Goal: Task Accomplishment & Management: Manage account settings

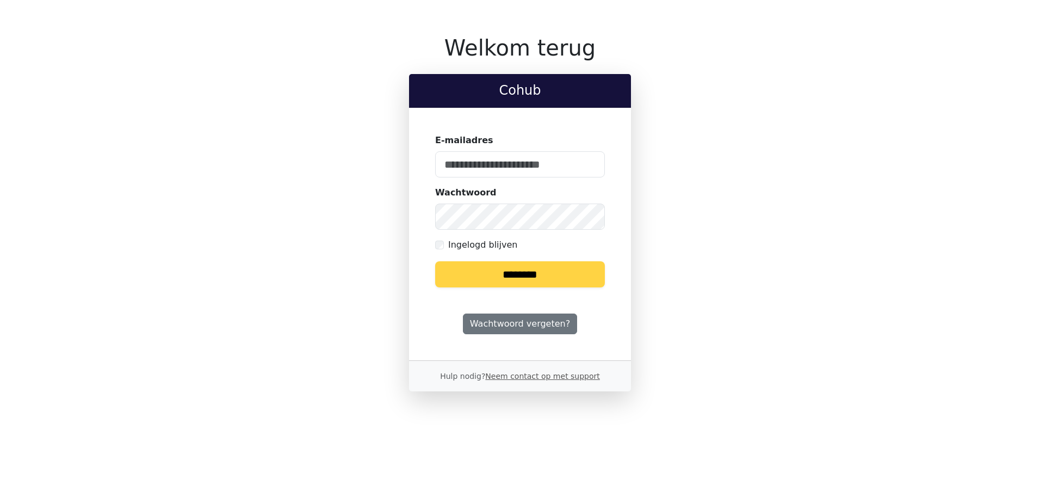
type input "**********"
click at [547, 277] on input "********" at bounding box center [520, 274] width 170 height 26
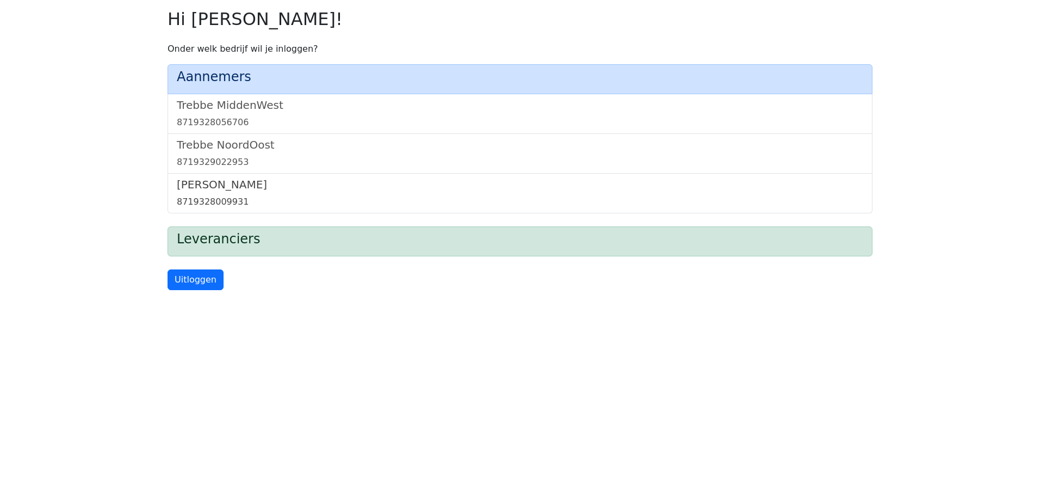
click at [231, 199] on div "8719328009931" at bounding box center [520, 201] width 687 height 13
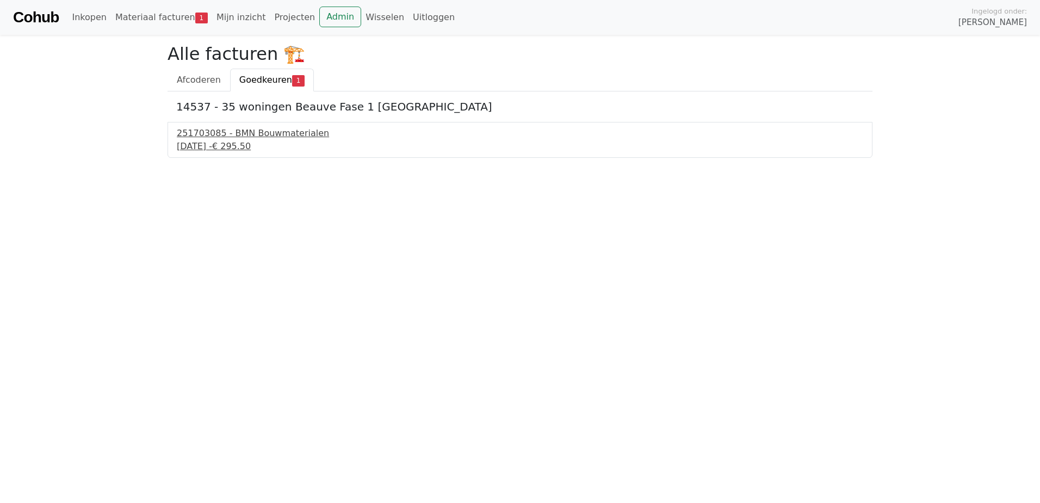
click at [258, 146] on div "29 september 2025 - € 295.50" at bounding box center [520, 146] width 687 height 13
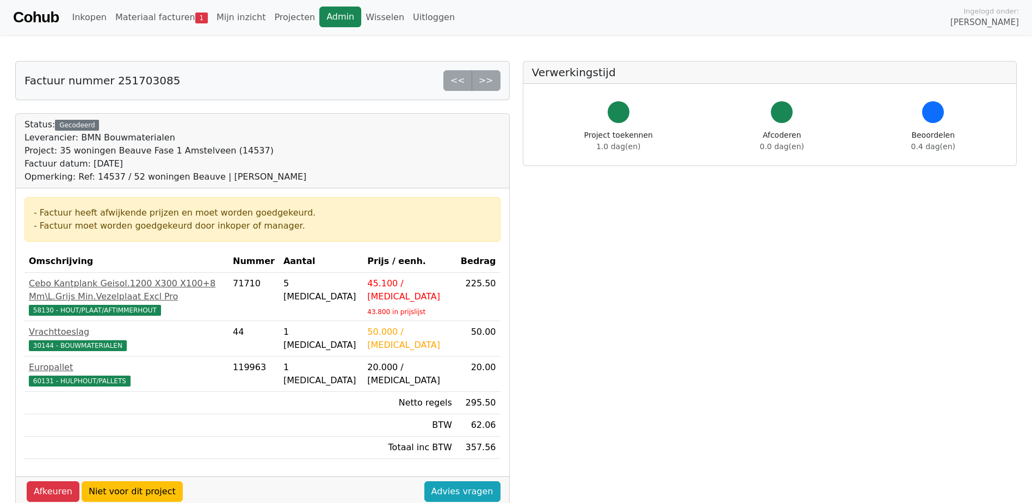
click at [329, 7] on link "Admin" at bounding box center [340, 17] width 42 height 21
click at [361, 13] on link "Wisselen" at bounding box center [384, 18] width 47 height 22
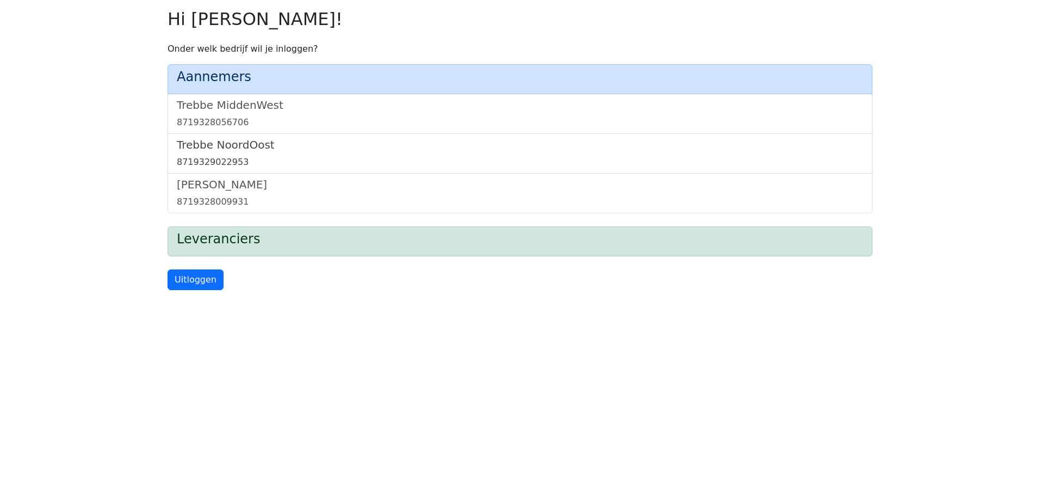
click at [207, 146] on h5 "Trebbe NoordOost" at bounding box center [520, 144] width 687 height 13
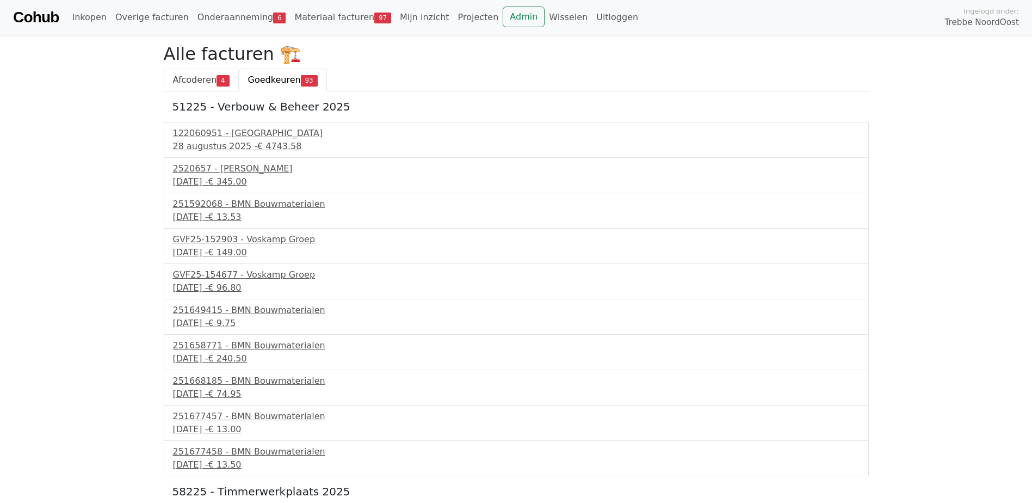
click at [208, 79] on span "Afcoderen" at bounding box center [195, 80] width 44 height 10
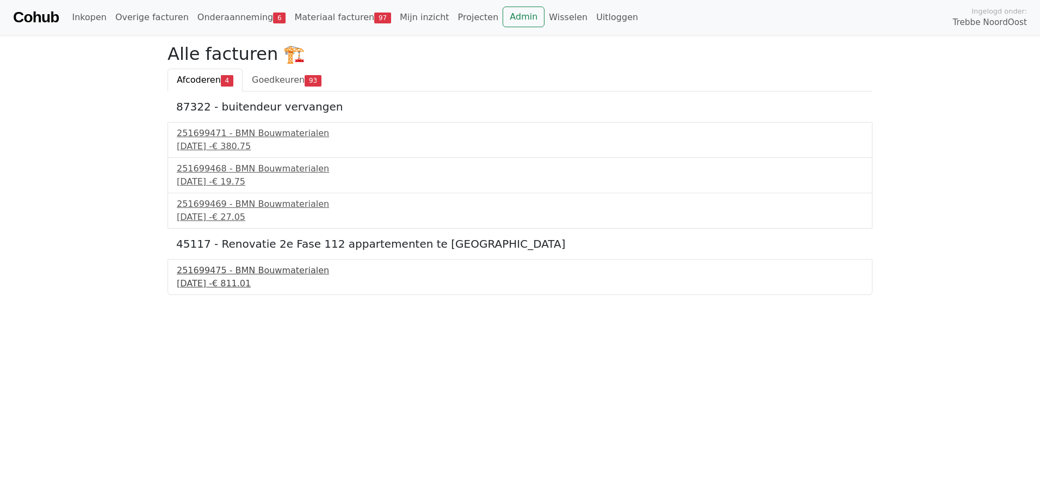
click at [251, 279] on span "€ 811.01" at bounding box center [231, 283] width 39 height 10
click at [278, 82] on span "Goedkeuren" at bounding box center [278, 80] width 53 height 10
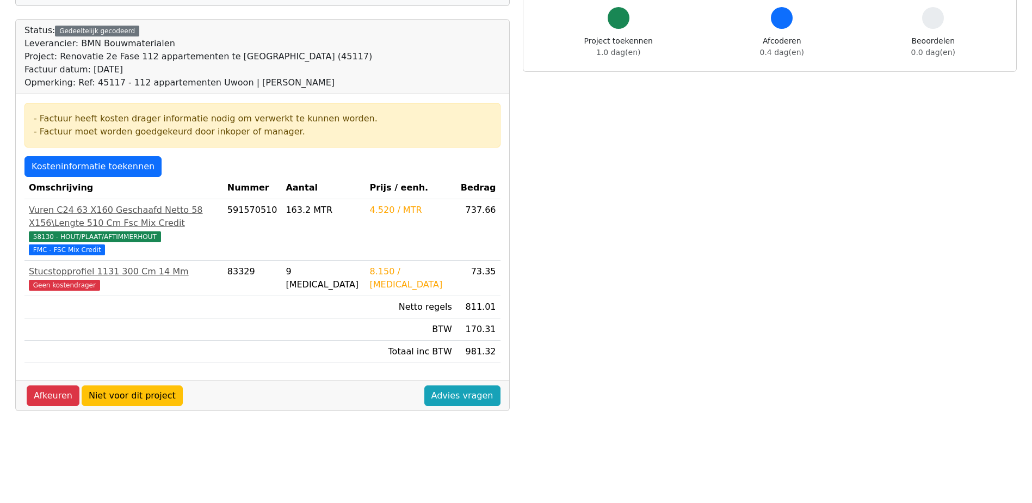
scroll to position [109, 0]
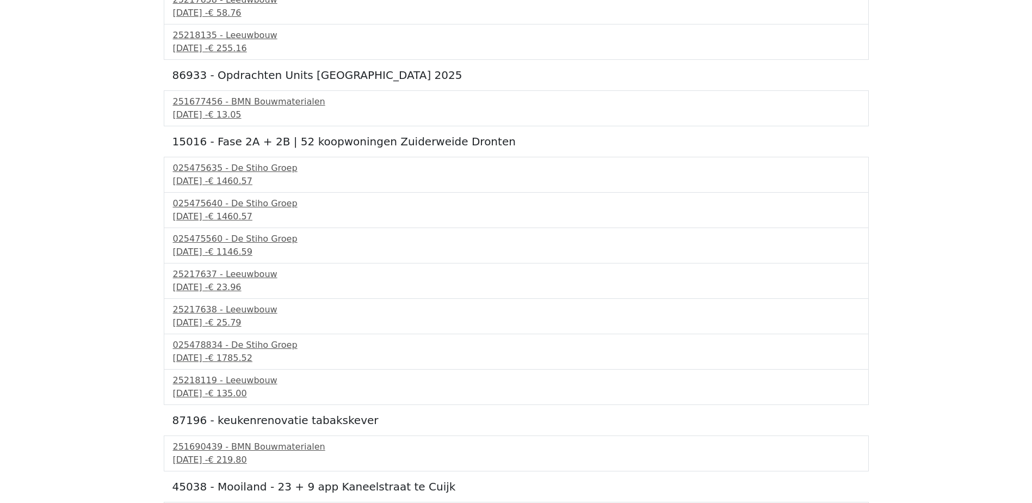
scroll to position [3373, 0]
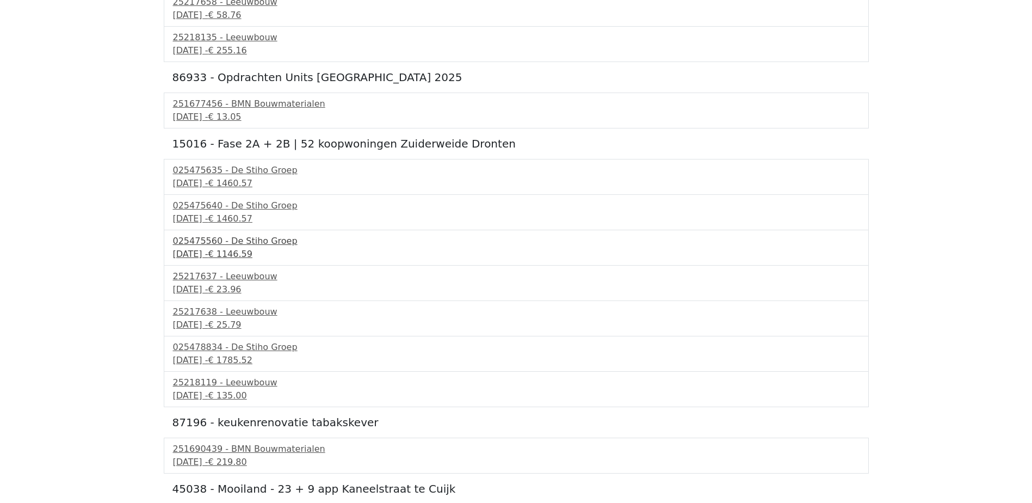
click at [252, 249] on span "€ 1146.59" at bounding box center [230, 254] width 44 height 10
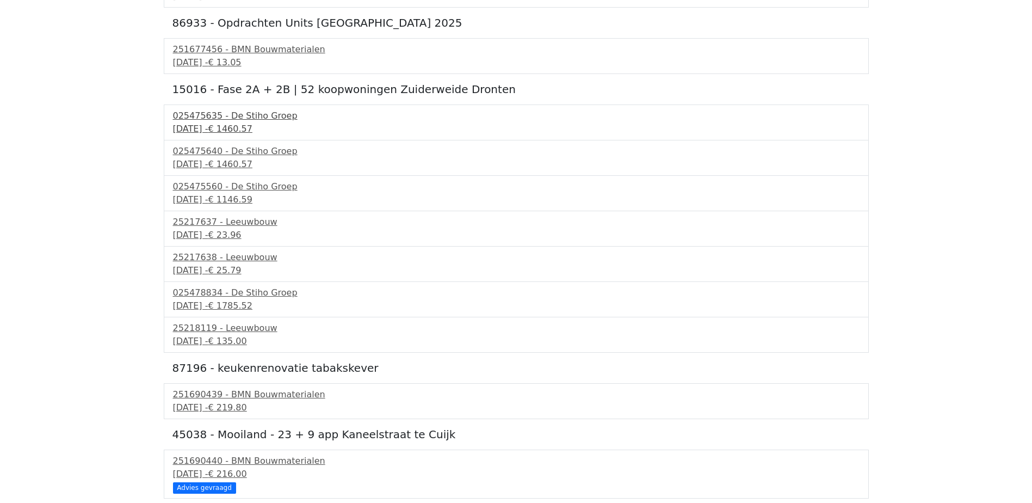
scroll to position [3482, 0]
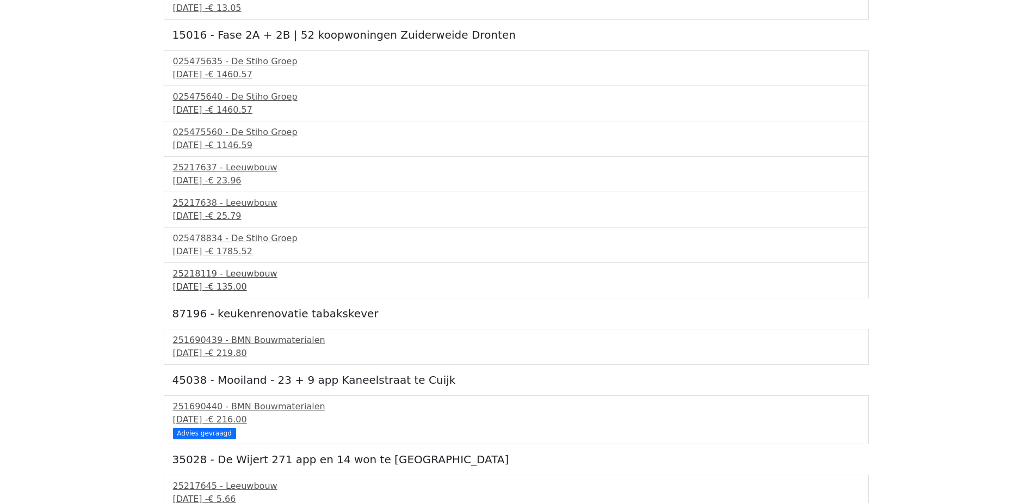
click at [246, 281] on span "€ 135.00" at bounding box center [227, 286] width 39 height 10
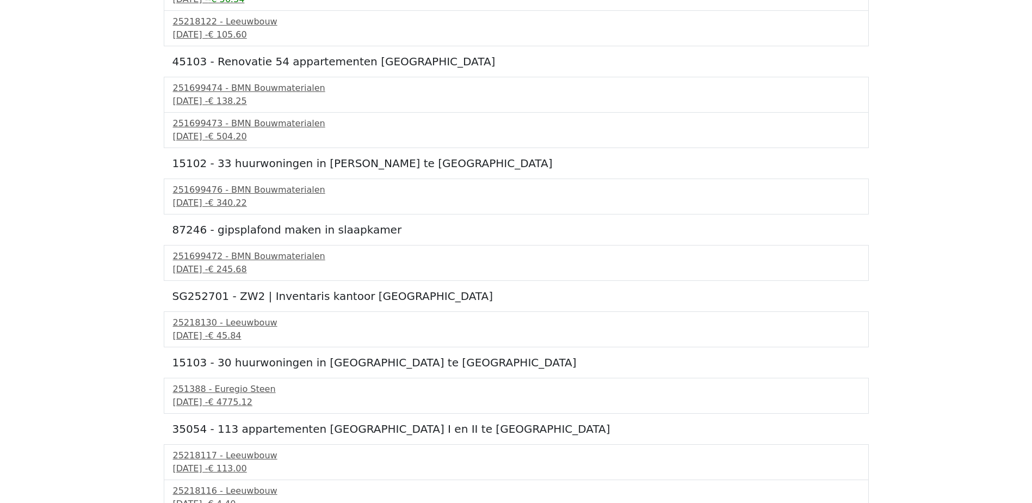
scroll to position [4026, 0]
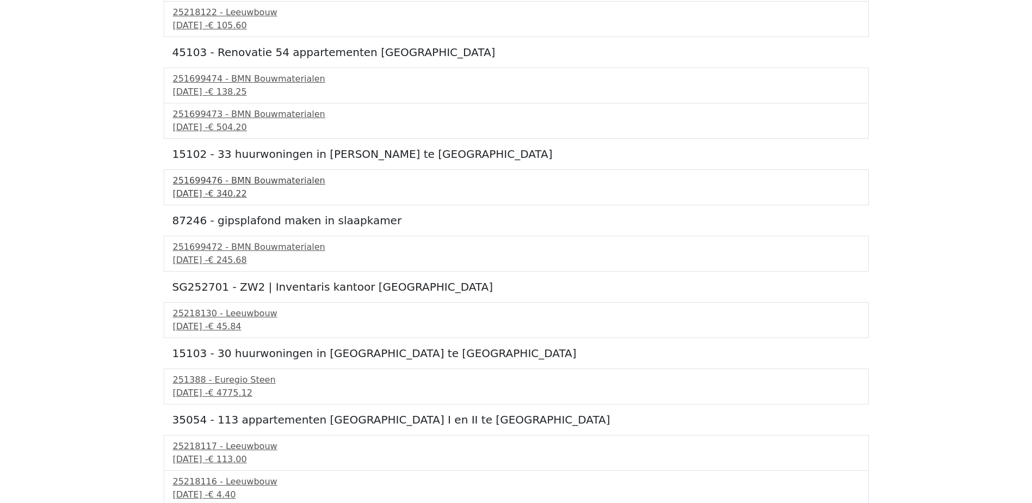
click at [246, 192] on span "€ 340.22" at bounding box center [227, 193] width 39 height 10
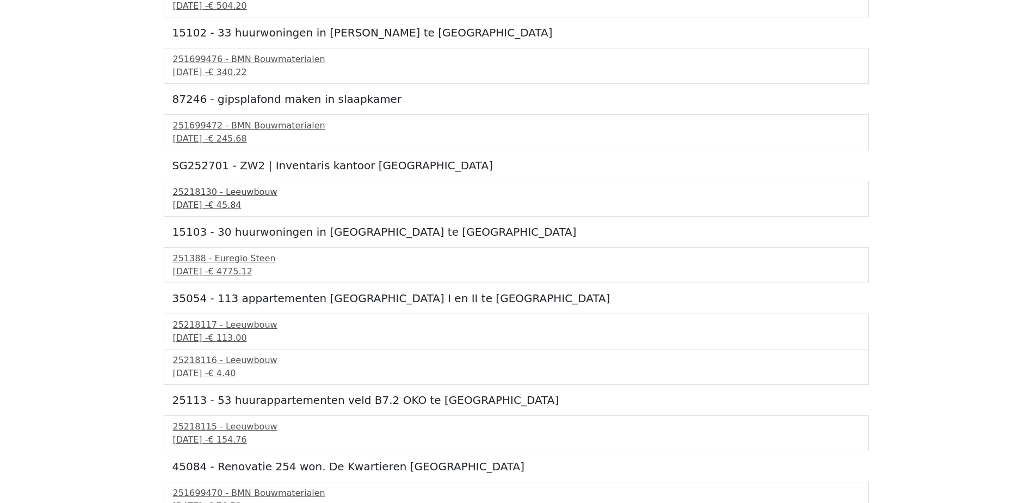
scroll to position [4162, 0]
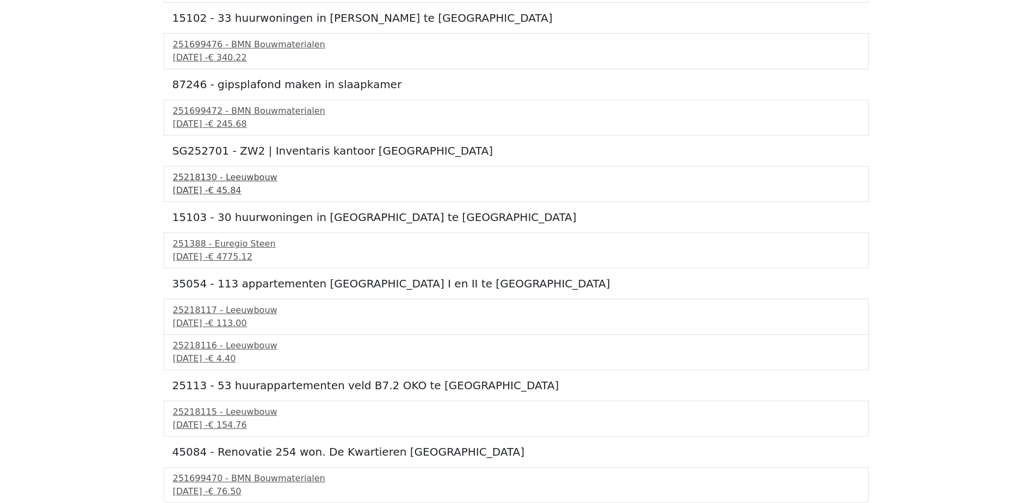
click at [205, 177] on div "25218130 - Leeuwbouw" at bounding box center [516, 177] width 687 height 13
click at [261, 485] on div "29 september 2025 - € 76.50" at bounding box center [516, 491] width 687 height 13
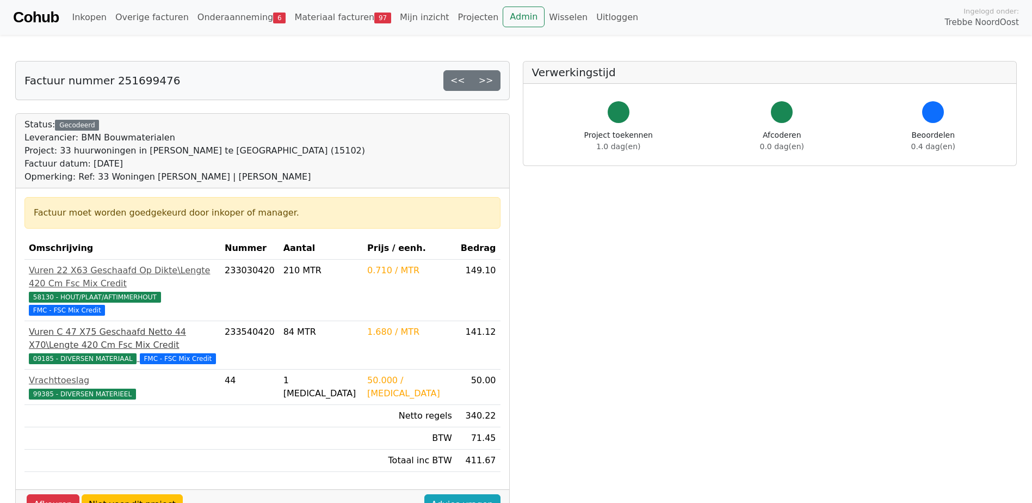
click at [216, 325] on div "Vuren C 47 X75 Geschaafd Netto 44 X70\Lengte 420 Cm Fsc Mix Credit" at bounding box center [122, 338] width 187 height 26
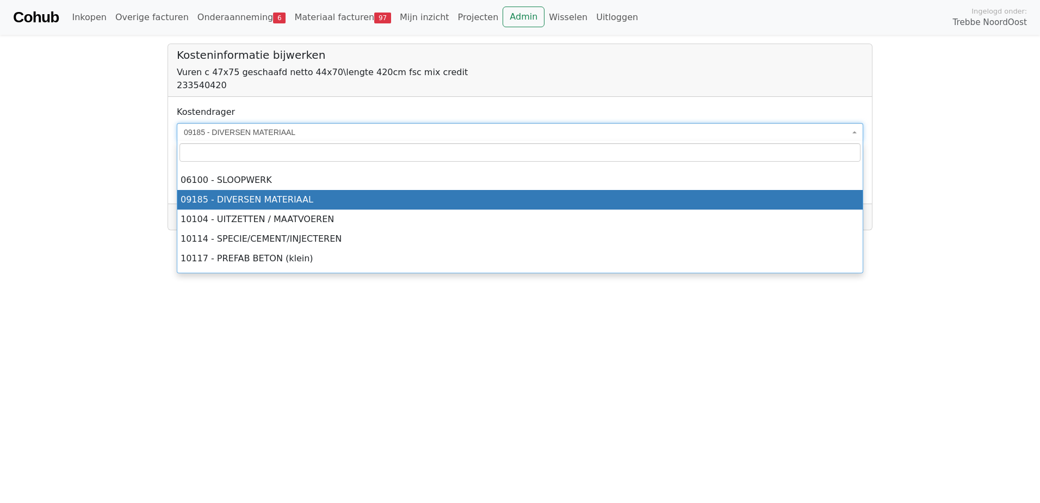
click at [277, 138] on span "09185 - DIVERSEN MATERIAAL" at bounding box center [520, 132] width 687 height 18
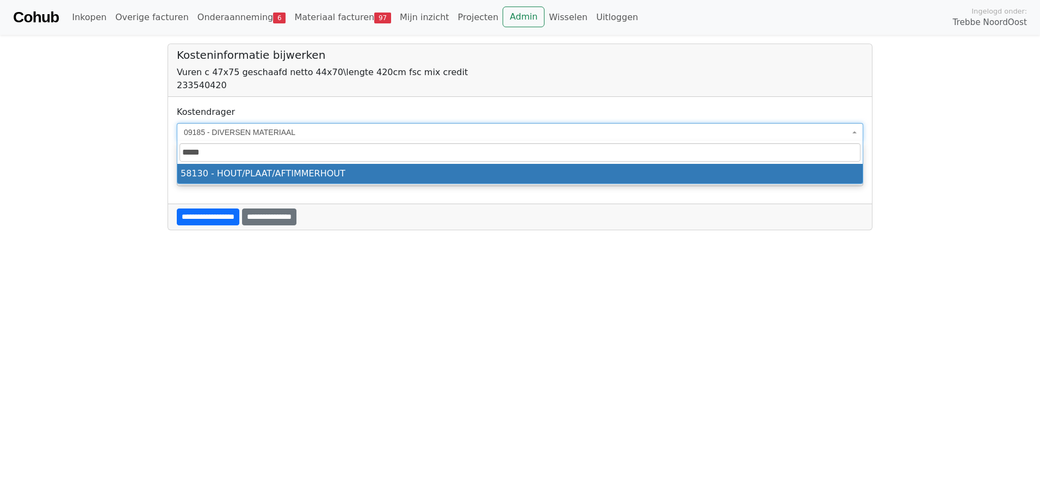
type input "*****"
select select "****"
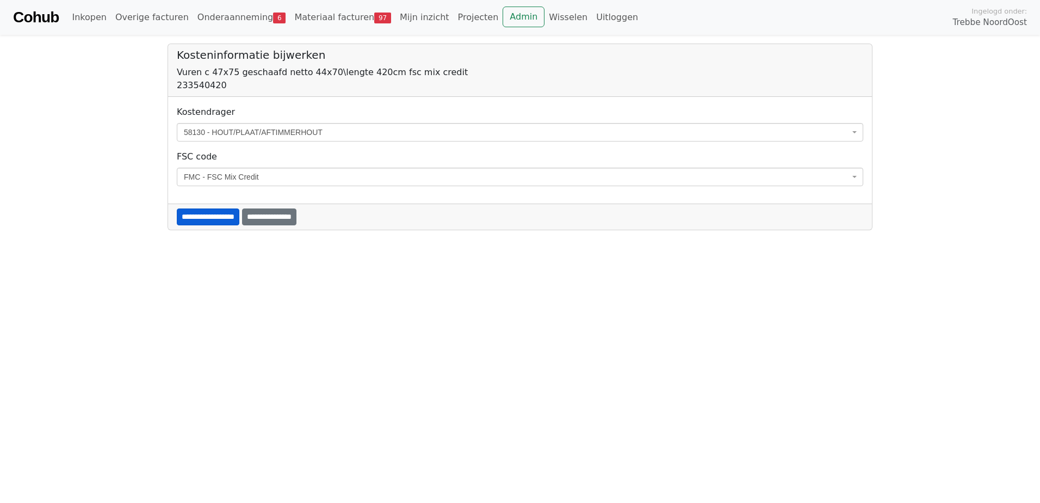
click at [216, 209] on input "**********" at bounding box center [208, 216] width 63 height 17
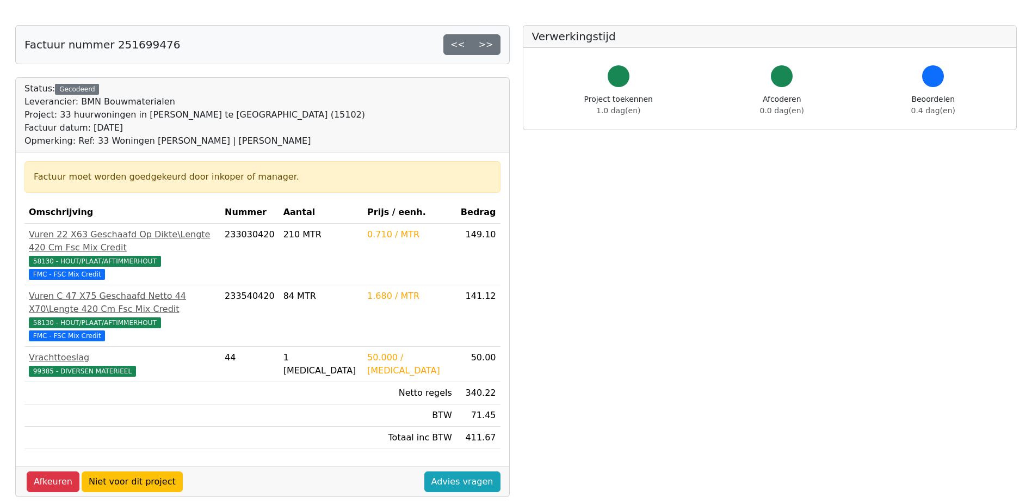
scroll to position [163, 0]
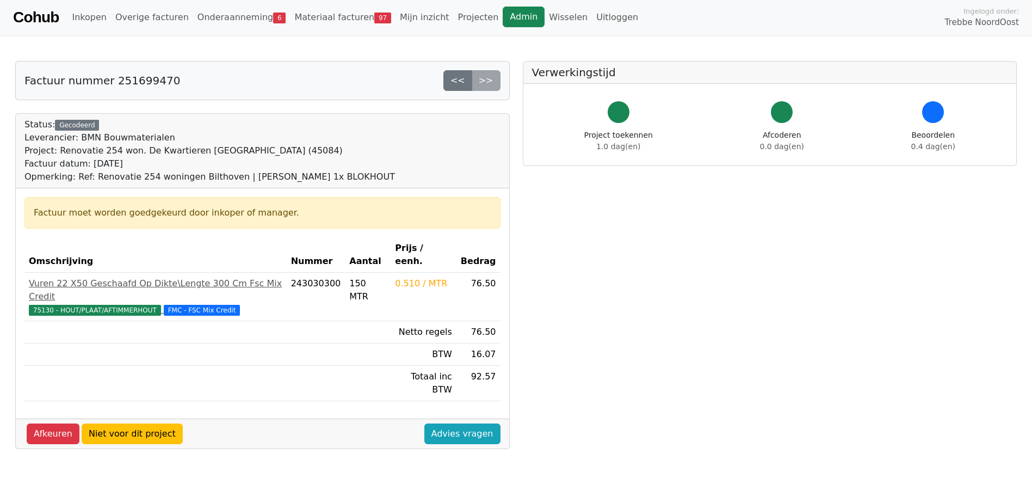
click at [503, 21] on link "Admin" at bounding box center [524, 17] width 42 height 21
